Goal: Task Accomplishment & Management: Use online tool/utility

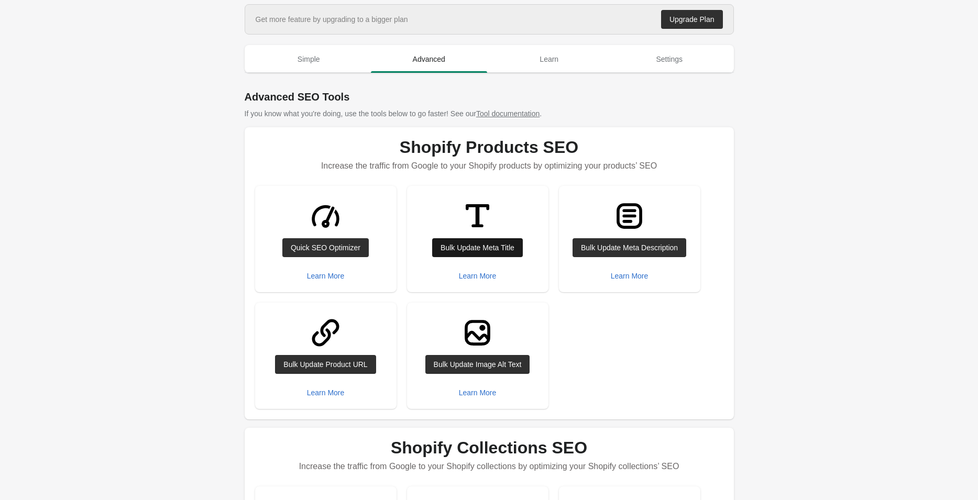
click at [476, 247] on div "Bulk Update Meta Title" at bounding box center [478, 248] width 74 height 8
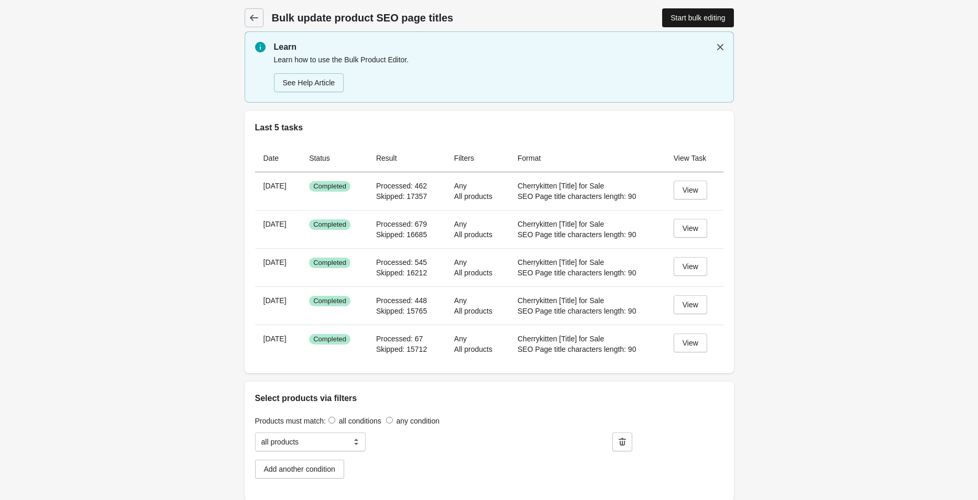
click at [697, 20] on div "Start bulk editing" at bounding box center [698, 18] width 54 height 8
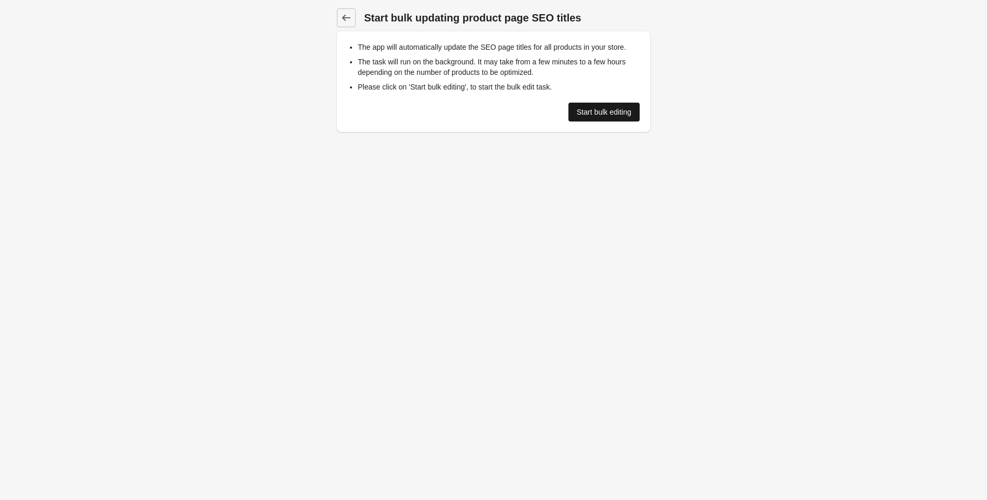
click at [593, 115] on div "Start bulk editing" at bounding box center [604, 112] width 54 height 8
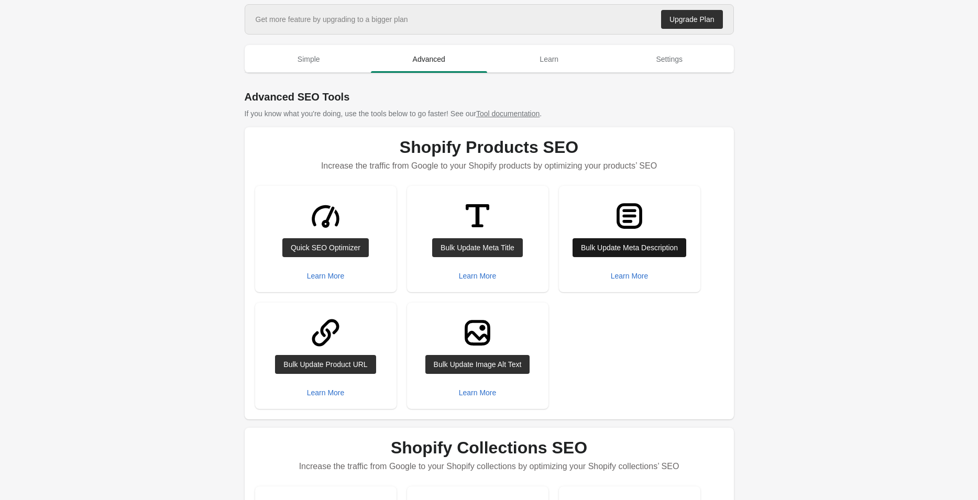
click at [614, 248] on div "Bulk Update Meta Description" at bounding box center [629, 248] width 97 height 8
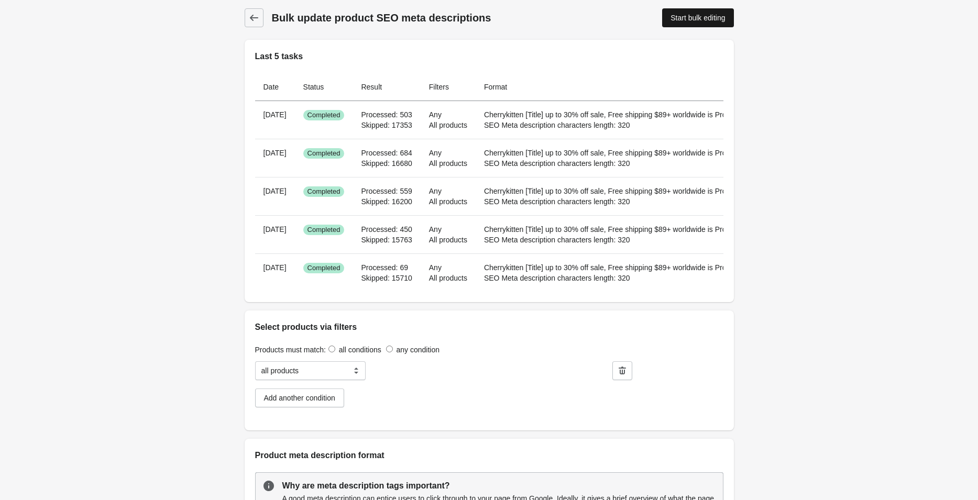
click at [682, 22] on link "Start bulk editing" at bounding box center [697, 17] width 71 height 19
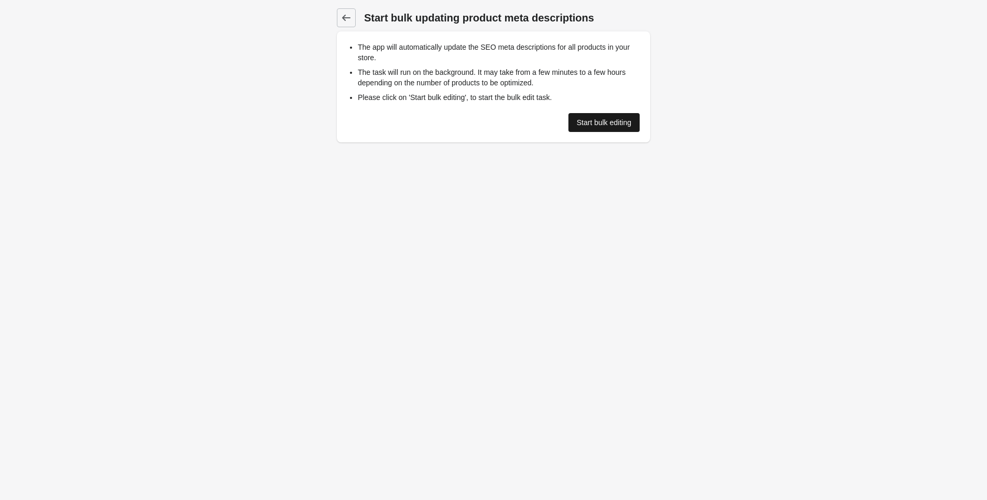
click at [590, 118] on div "Start bulk editing" at bounding box center [604, 122] width 54 height 8
